Goal: Task Accomplishment & Management: Use online tool/utility

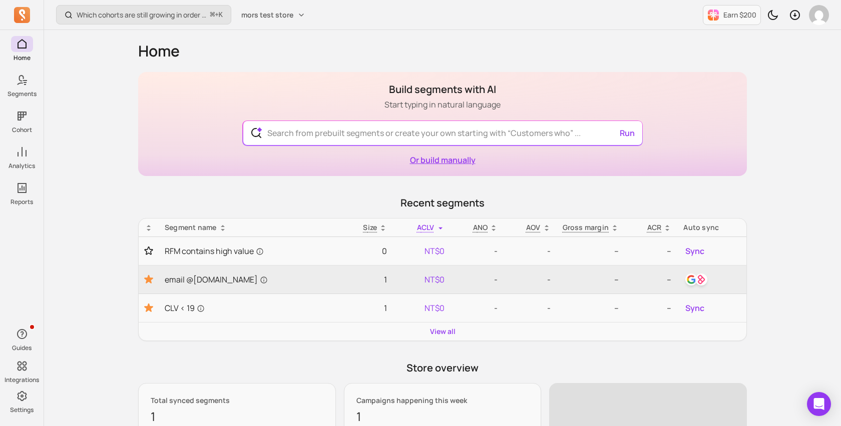
click at [446, 165] on link "Or build manually" at bounding box center [443, 160] width 66 height 11
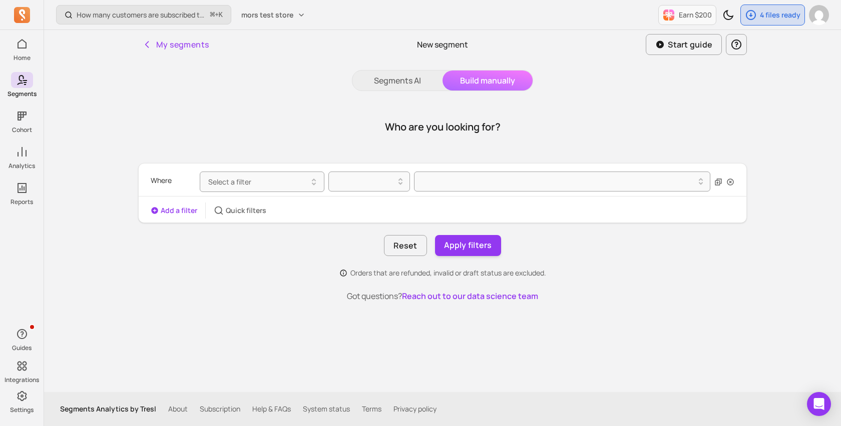
click at [278, 193] on div "Where Select a filter" at bounding box center [443, 182] width 584 height 29
click at [286, 188] on button "Select a filter" at bounding box center [262, 182] width 125 height 21
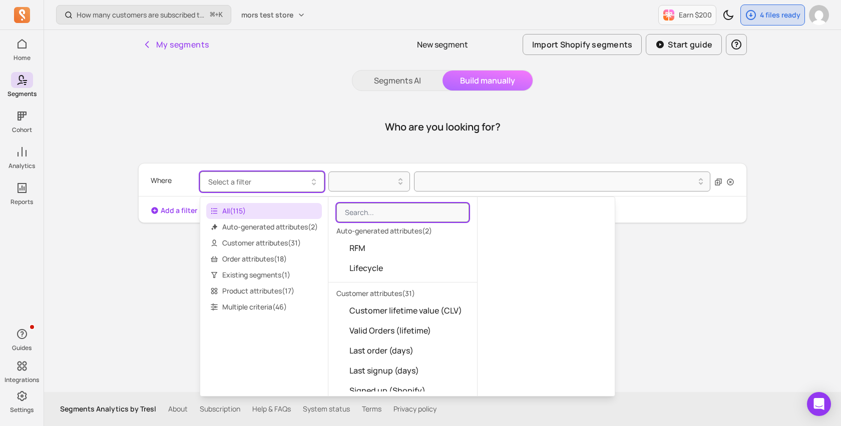
type input "o"
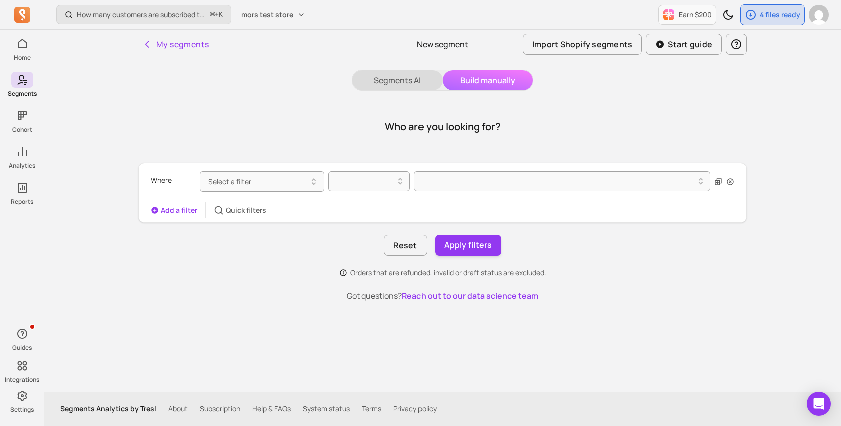
click at [428, 85] on button "Segments AI" at bounding box center [397, 81] width 90 height 20
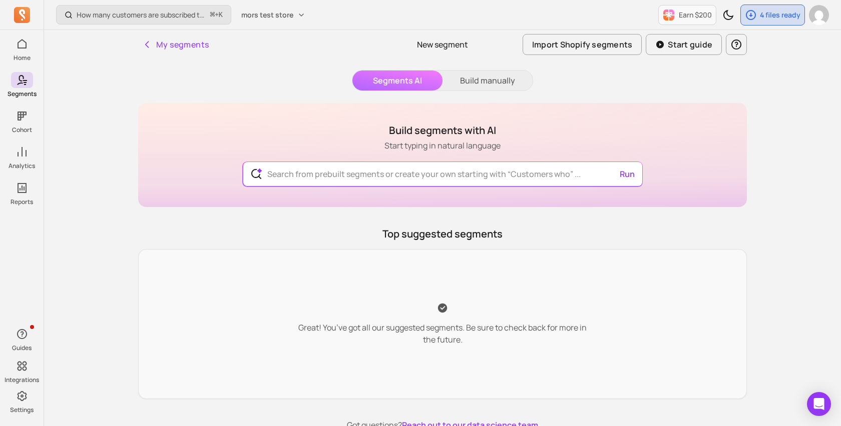
click at [413, 154] on div "Build segments with AI Start typing in natural language Run" at bounding box center [442, 155] width 609 height 104
click at [413, 159] on div "Build segments with AI Start typing in natural language Run" at bounding box center [442, 155] width 609 height 104
click at [413, 183] on input "text" at bounding box center [442, 174] width 367 height 24
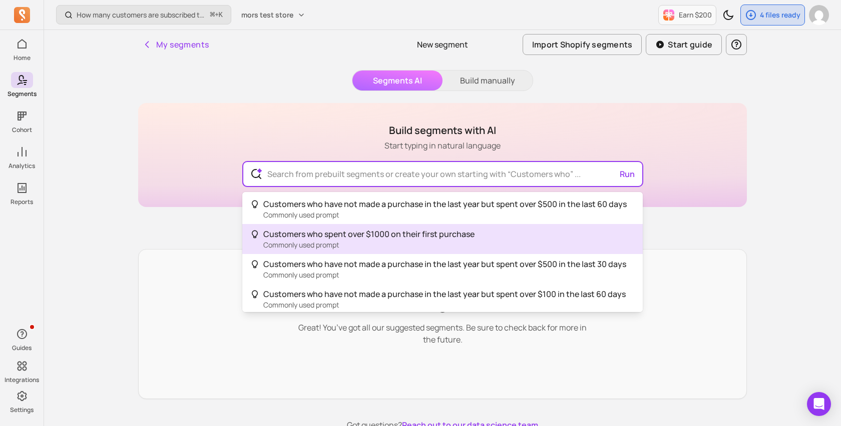
type input "Customers who spent over $1000 on their first purchase"
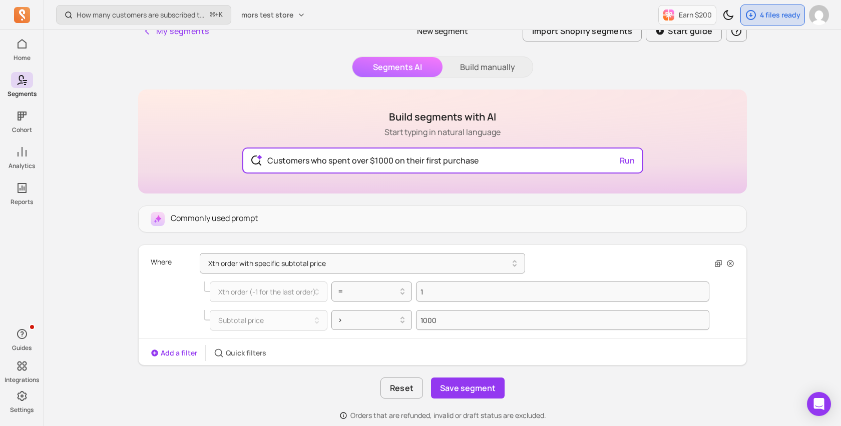
scroll to position [25, 0]
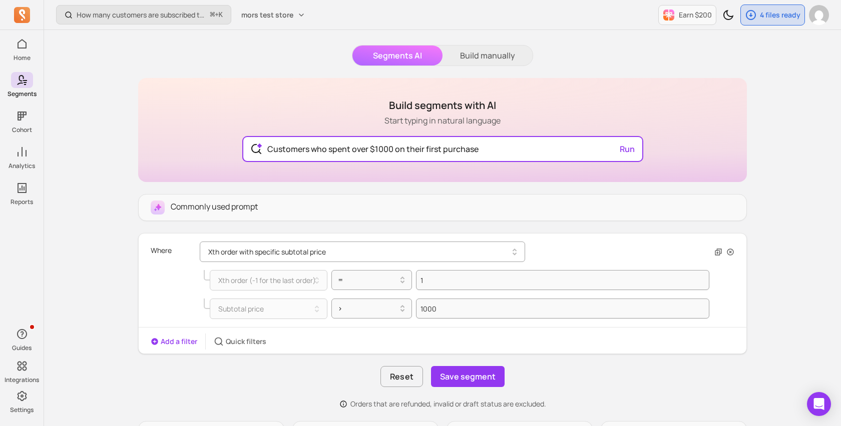
click at [337, 254] on button "Xth order with specific subtotal price" at bounding box center [362, 252] width 325 height 21
click at [309, 197] on div "Commonly used prompt" at bounding box center [442, 207] width 609 height 27
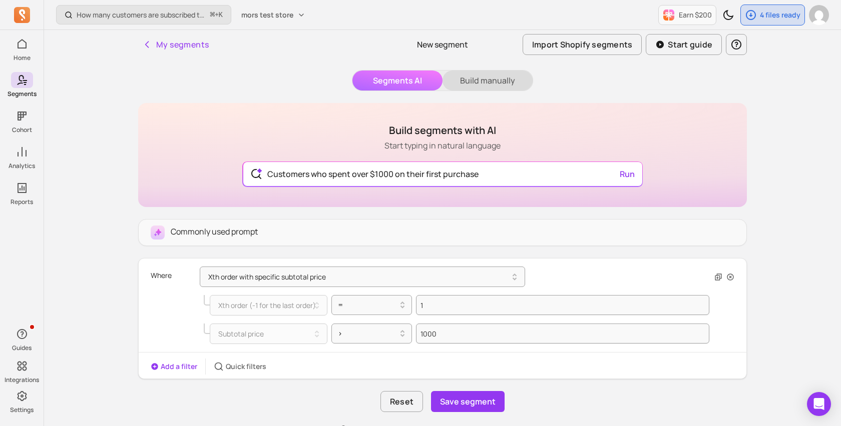
click at [492, 86] on button "Build manually" at bounding box center [487, 81] width 90 height 20
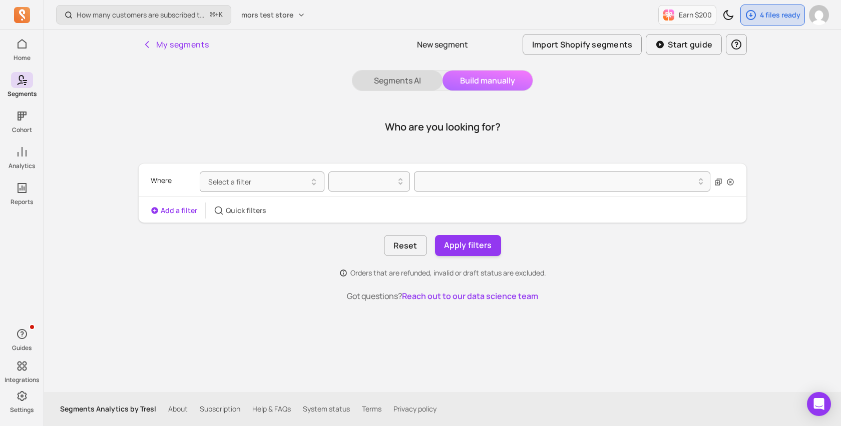
click at [378, 87] on button "Segments AI" at bounding box center [397, 81] width 90 height 20
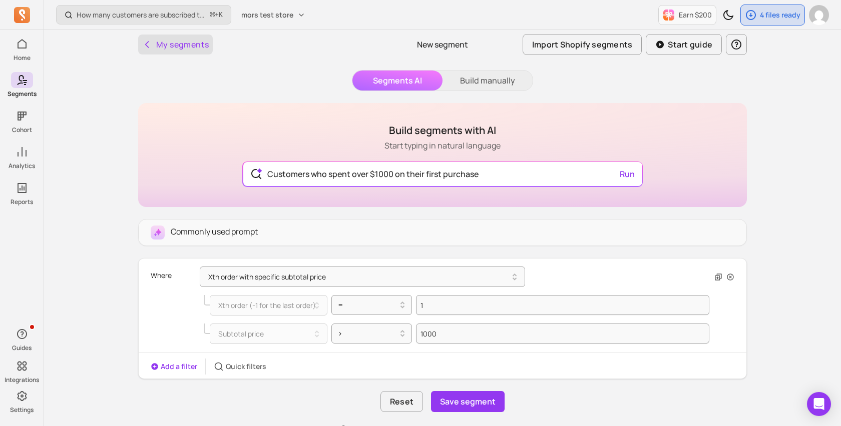
click at [178, 44] on button "My segments" at bounding box center [175, 45] width 75 height 20
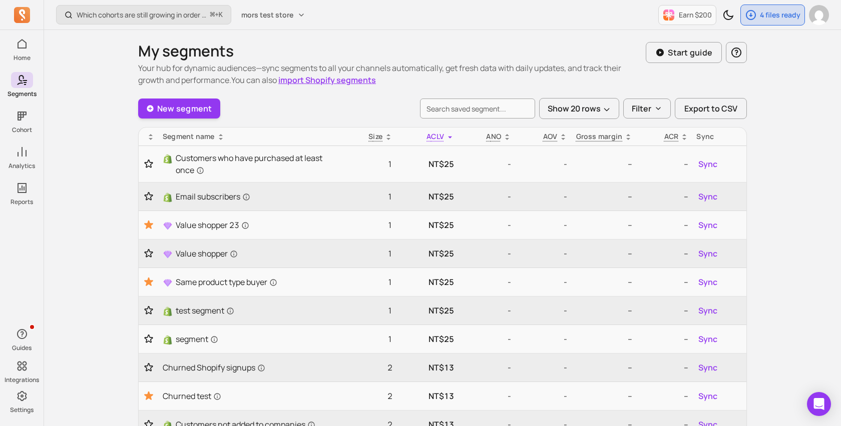
drag, startPoint x: 390, startPoint y: 64, endPoint x: 452, endPoint y: 90, distance: 66.6
click at [452, 90] on div "My segments Your hub for dynamic audiences—sync segments to all your channels a…" at bounding box center [442, 402] width 609 height 720
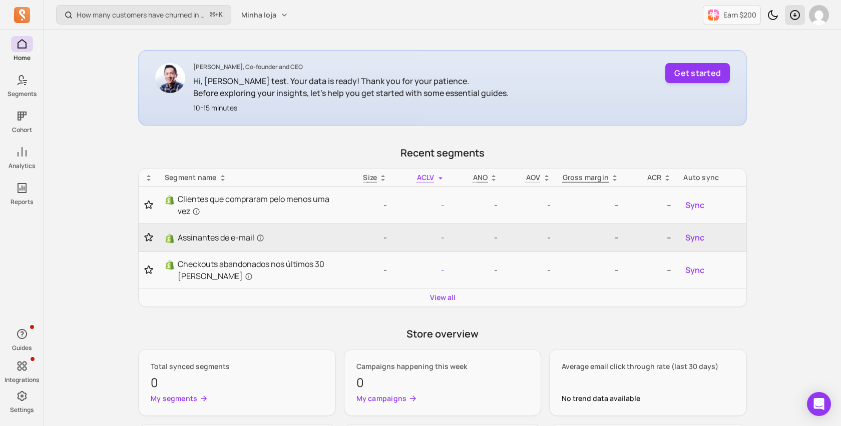
scroll to position [172, 0]
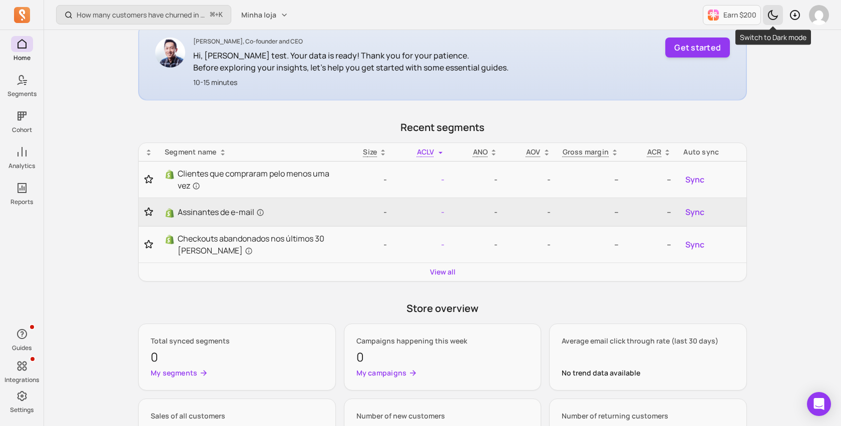
click at [775, 16] on icon "Toggle dark mode" at bounding box center [773, 15] width 10 height 10
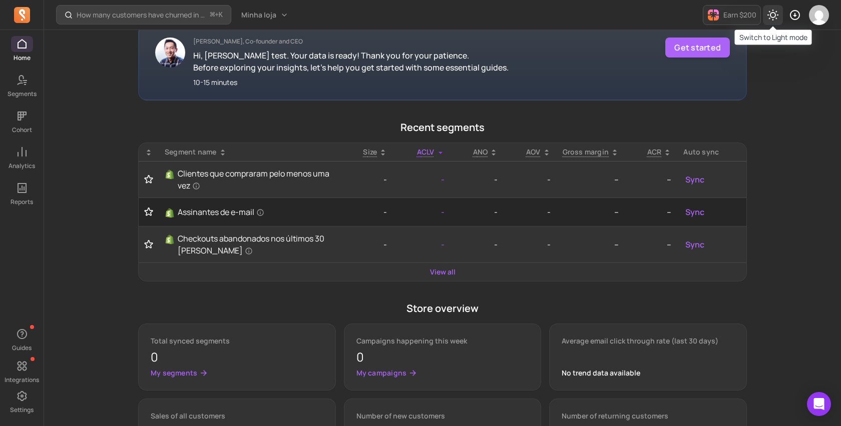
click at [775, 16] on icon "Toggle dark mode" at bounding box center [772, 15] width 11 height 11
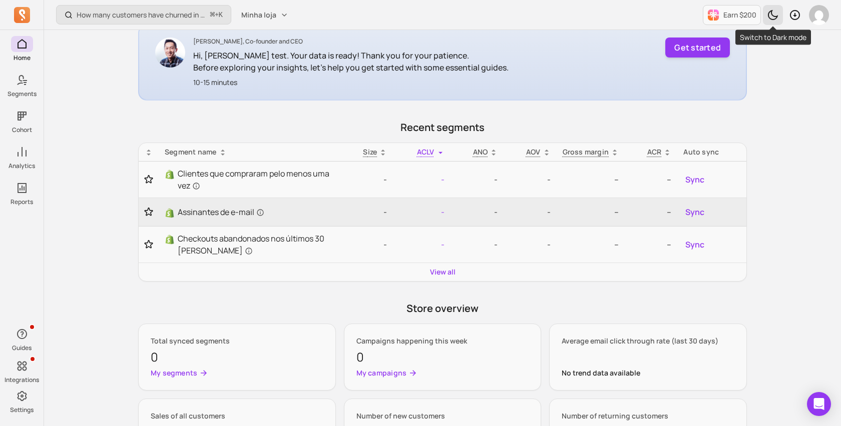
click at [771, 18] on icon "Toggle dark mode" at bounding box center [773, 15] width 12 height 12
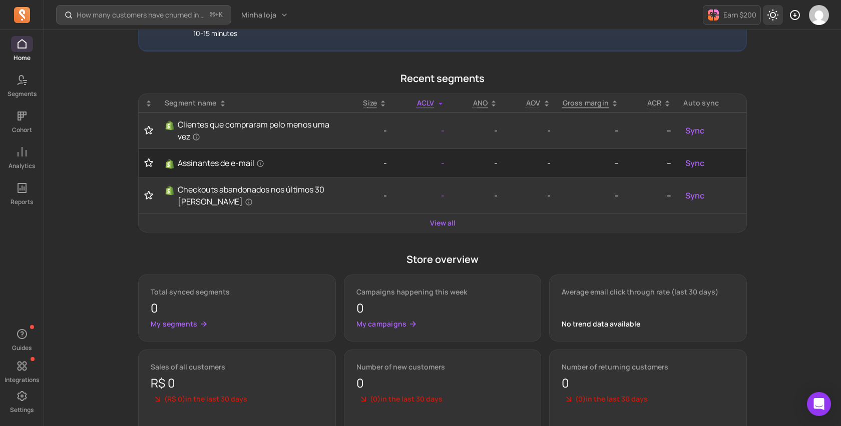
scroll to position [302, 0]
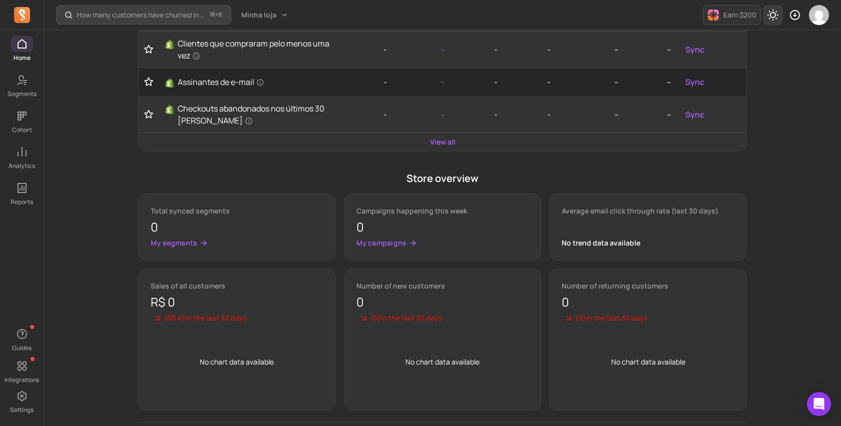
click at [770, 14] on icon "Toggle dark mode" at bounding box center [772, 15] width 11 height 11
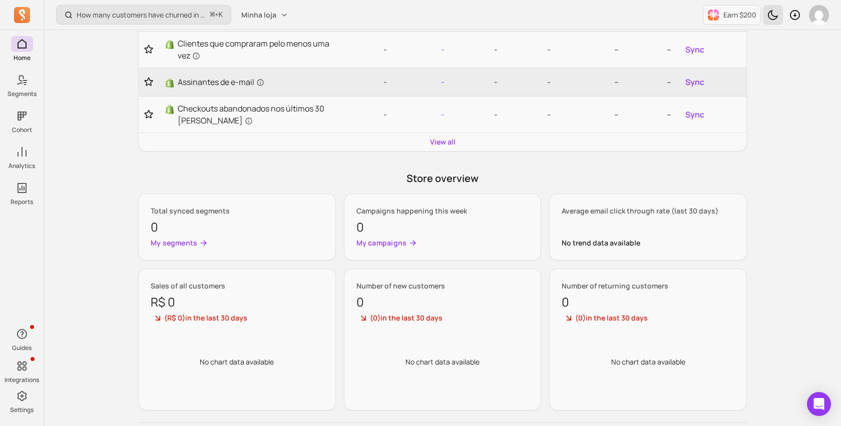
scroll to position [373, 0]
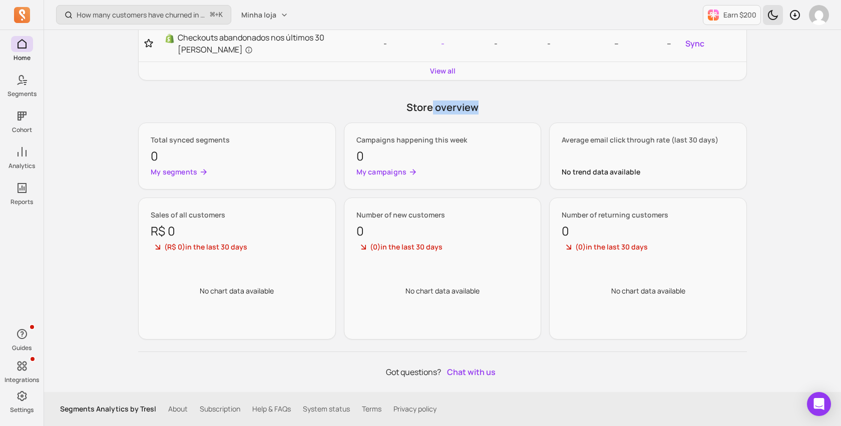
drag, startPoint x: 432, startPoint y: 103, endPoint x: 491, endPoint y: 109, distance: 58.4
click at [491, 109] on p "Store overview" at bounding box center [442, 108] width 609 height 14
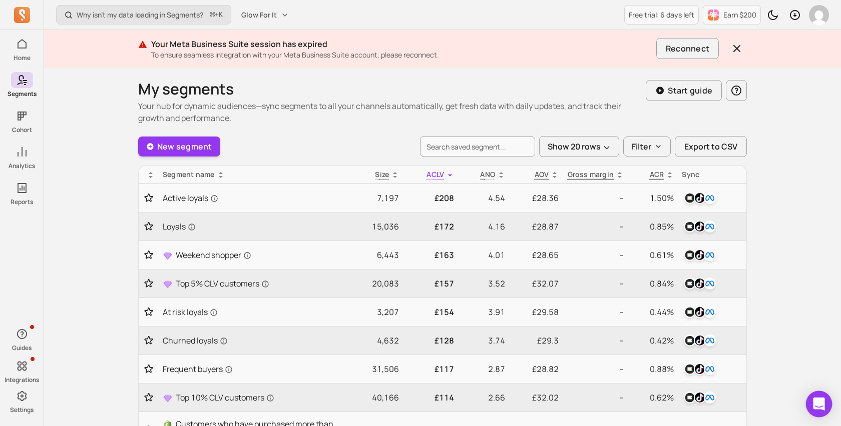
click at [818, 394] on div "Open Intercom Messenger" at bounding box center [819, 404] width 27 height 27
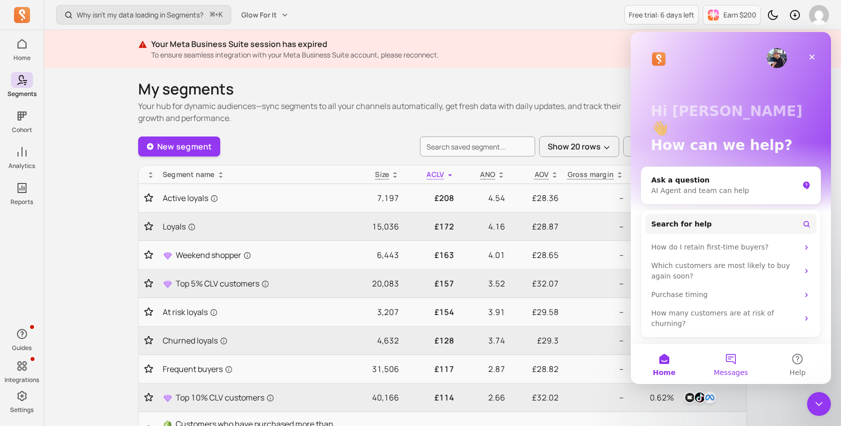
click at [737, 358] on button "Messages" at bounding box center [730, 364] width 67 height 40
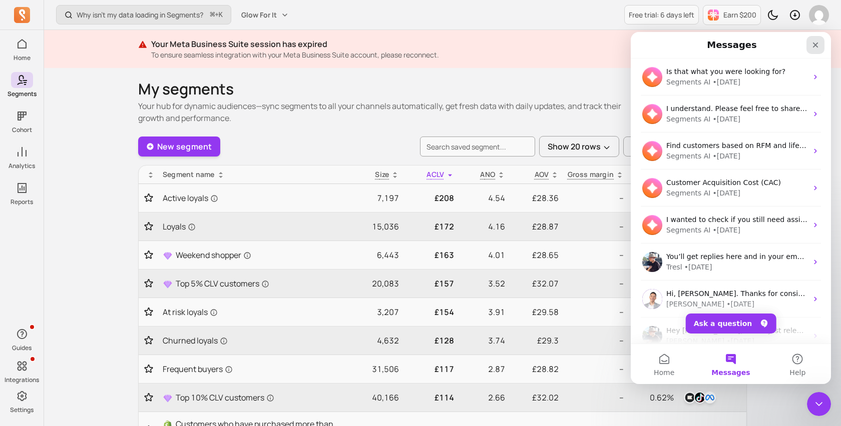
click at [810, 53] on div "Close" at bounding box center [815, 45] width 18 height 18
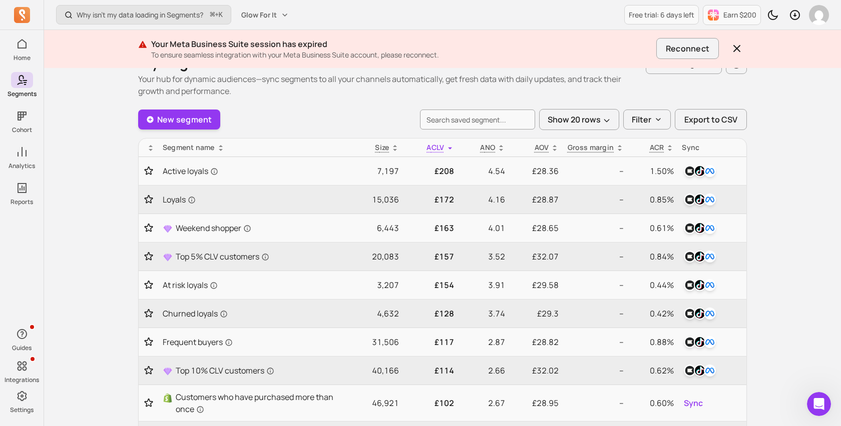
scroll to position [53, 0]
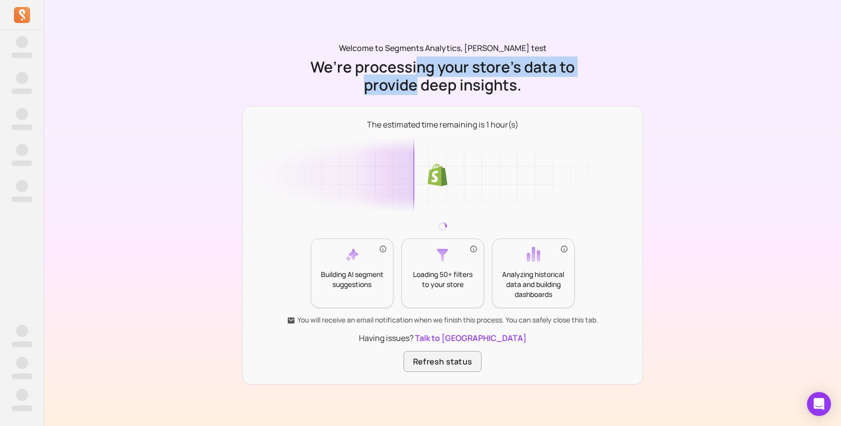
drag, startPoint x: 417, startPoint y: 59, endPoint x: 417, endPoint y: 86, distance: 27.0
click at [417, 86] on p "We’re processing your store’s data to provide deep insights." at bounding box center [442, 76] width 269 height 36
